Goal: Navigation & Orientation: Find specific page/section

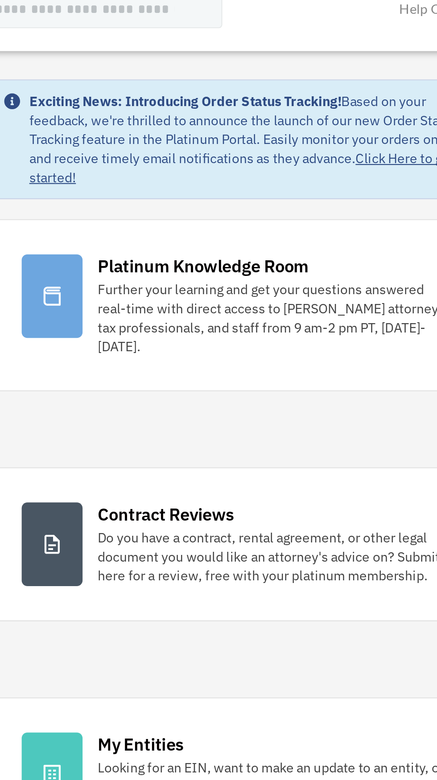
click at [183, 98] on link "Click Here to get started!" at bounding box center [275, 92] width 199 height 17
click at [180, 98] on link "Click Here to get started!" at bounding box center [275, 92] width 199 height 17
click at [348, 89] on link "Click Here to get started!" at bounding box center [275, 92] width 199 height 17
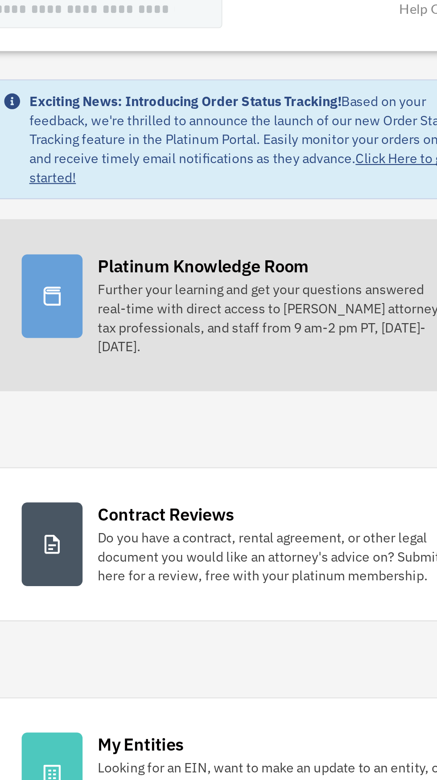
click at [253, 154] on div "Further your learning and get your questions answered real-time with direct acc…" at bounding box center [292, 163] width 167 height 36
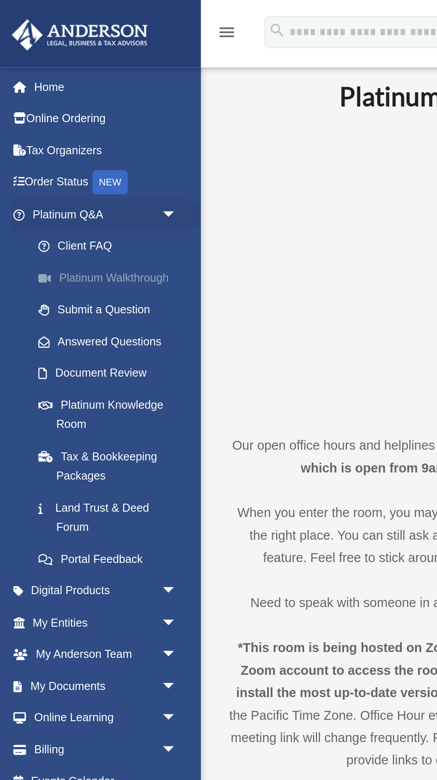
click at [53, 155] on link "Platinum Walkthrough" at bounding box center [61, 154] width 99 height 18
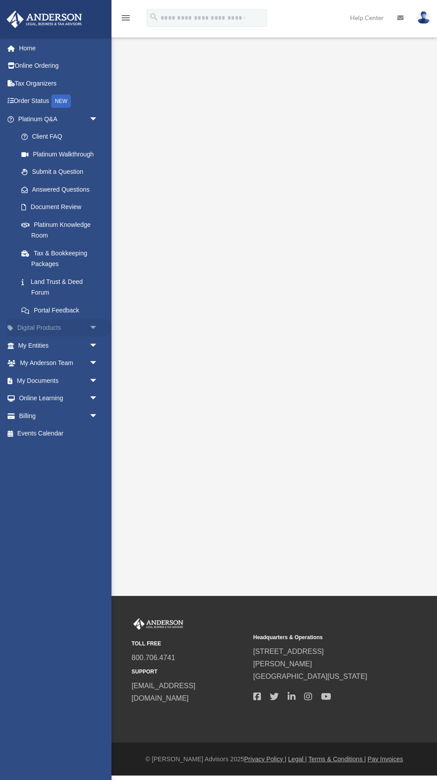
click at [89, 319] on span "arrow_drop_down" at bounding box center [98, 328] width 18 height 18
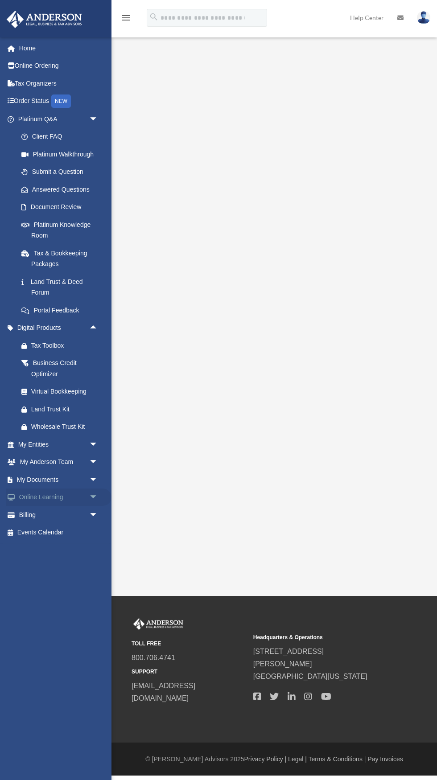
click at [91, 488] on span "arrow_drop_down" at bounding box center [98, 497] width 18 height 18
click at [35, 506] on link "Courses" at bounding box center [61, 515] width 99 height 18
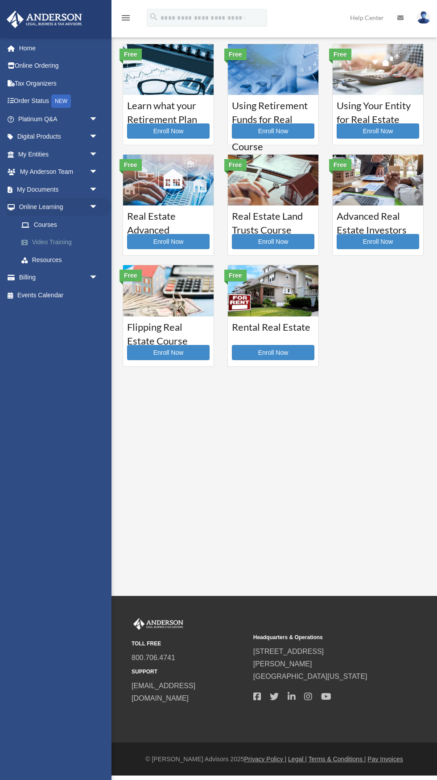
click at [44, 242] on link "Video Training" at bounding box center [61, 243] width 99 height 18
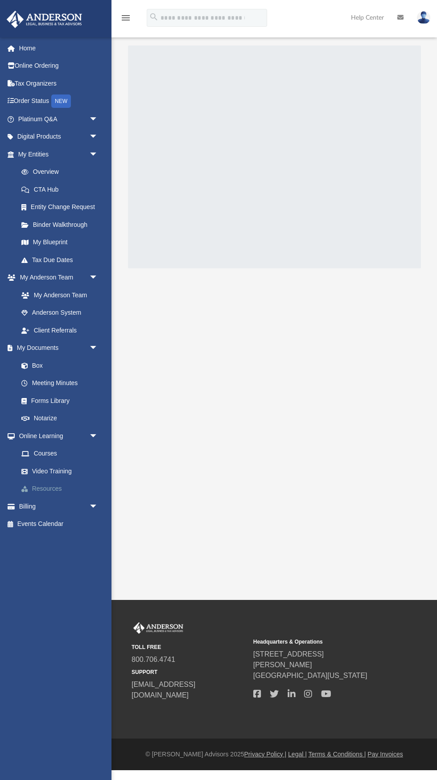
click at [40, 491] on link "Resources" at bounding box center [61, 489] width 99 height 18
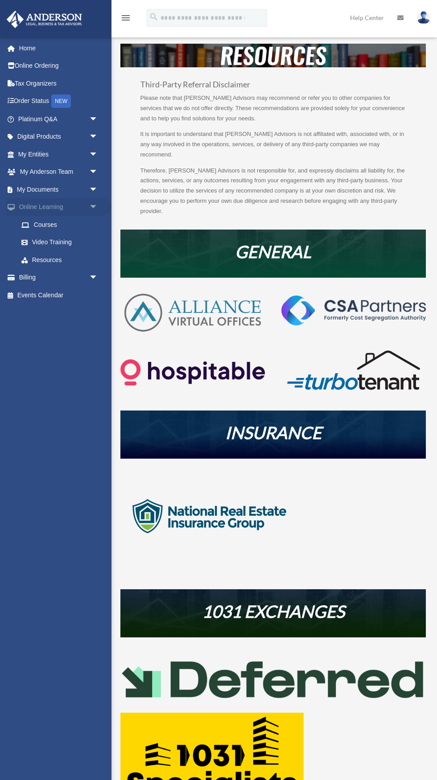
click at [93, 207] on span "arrow_drop_down" at bounding box center [98, 207] width 18 height 18
click at [26, 49] on link "Home" at bounding box center [58, 48] width 105 height 18
